Goal: Navigation & Orientation: Find specific page/section

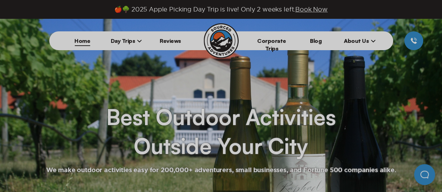
click at [355, 42] on span "About Us" at bounding box center [360, 40] width 32 height 7
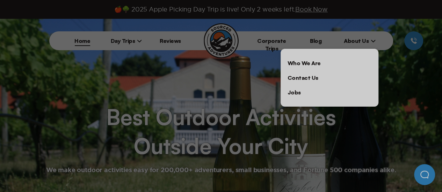
click at [310, 75] on link "Contact Us" at bounding box center [329, 78] width 98 height 15
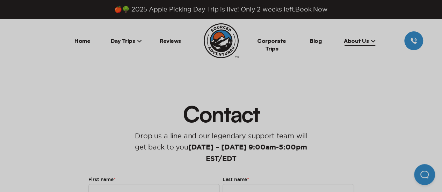
click at [209, 39] on img at bounding box center [221, 40] width 35 height 35
